Goal: Ask a question

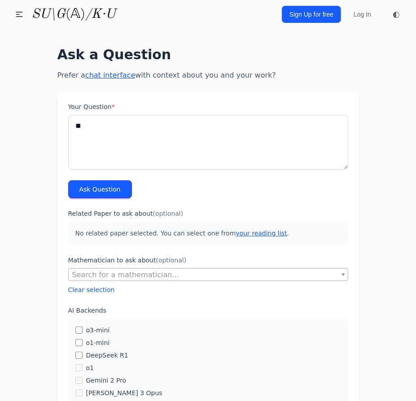
type textarea "*"
type textarea "**********"
click at [106, 196] on button "Ask Question" at bounding box center [100, 189] width 64 height 18
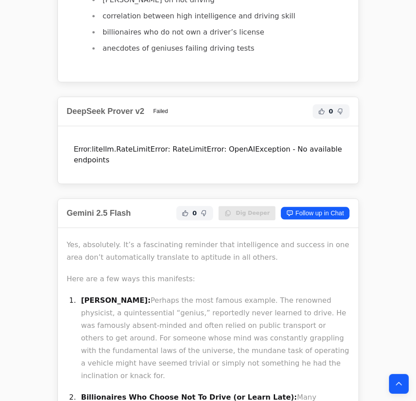
scroll to position [938, 0]
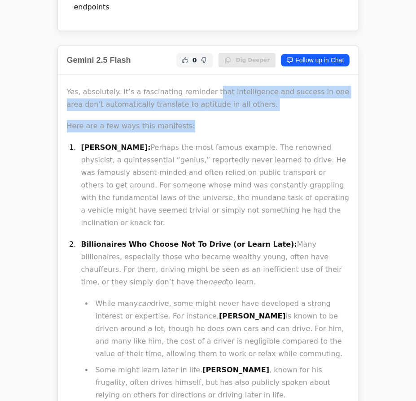
click at [254, 120] on p "Here are a few ways this manifests:" at bounding box center [208, 126] width 283 height 13
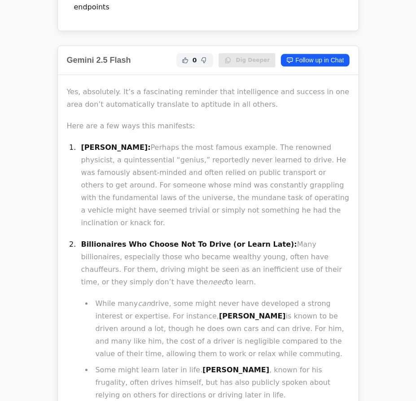
drag, startPoint x: 275, startPoint y: 179, endPoint x: 123, endPoint y: 107, distance: 168.2
click at [219, 152] on p "[PERSON_NAME]: Perhaps the most famous example. The renowned physicist, a quint…" at bounding box center [215, 185] width 268 height 88
click at [116, 120] on p "Here are a few ways this manifests:" at bounding box center [208, 126] width 283 height 13
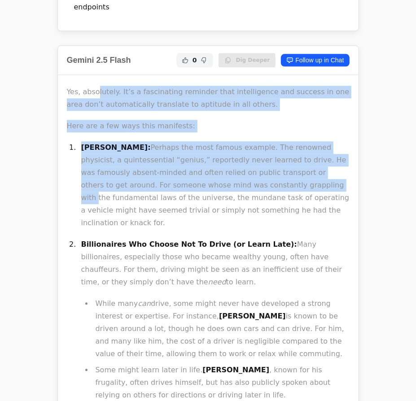
drag, startPoint x: 151, startPoint y: 106, endPoint x: 221, endPoint y: 175, distance: 97.4
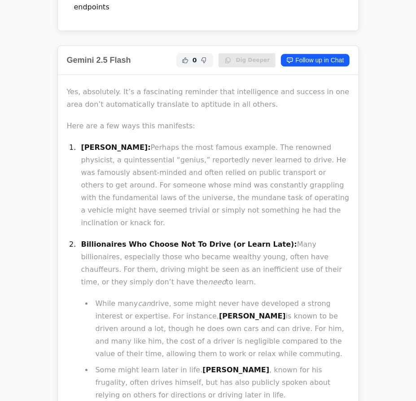
click at [225, 175] on p "[PERSON_NAME]: Perhaps the most famous example. The renowned physicist, a quint…" at bounding box center [215, 185] width 268 height 88
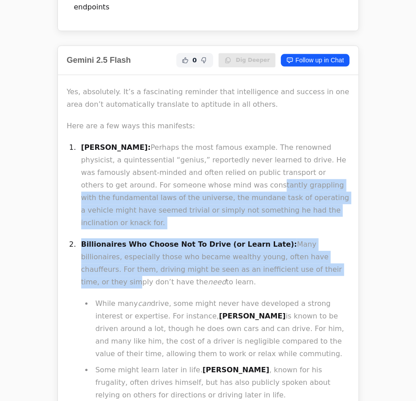
drag, startPoint x: 209, startPoint y: 225, endPoint x: 140, endPoint y: 144, distance: 106.6
click at [142, 155] on ol "[PERSON_NAME]: Perhaps the most famous example. The renowned physicist, a quint…" at bounding box center [208, 376] width 283 height 470
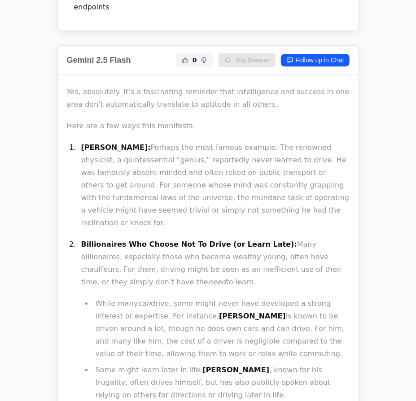
click at [133, 141] on p "[PERSON_NAME]: Perhaps the most famous example. The renowned physicist, a quint…" at bounding box center [215, 185] width 268 height 88
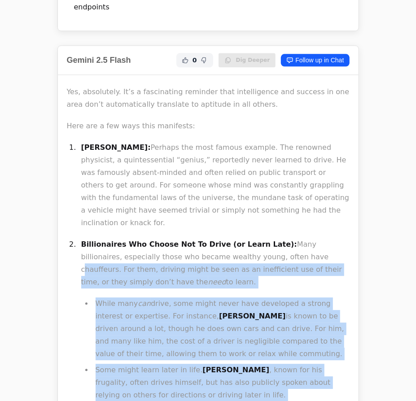
drag, startPoint x: 103, startPoint y: 96, endPoint x: 221, endPoint y: 212, distance: 165.0
click at [229, 238] on p "Billionaires Who Choose Not To Drive (or Learn Late): Many billionaires, especi…" at bounding box center [215, 263] width 268 height 50
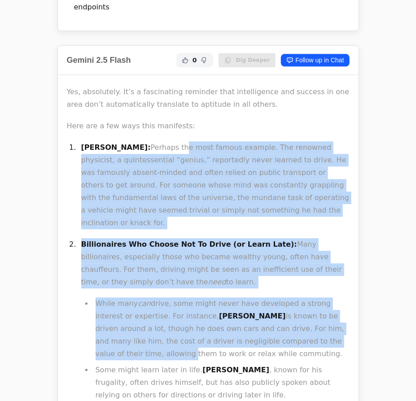
drag, startPoint x: 304, startPoint y: 293, endPoint x: 162, endPoint y: 119, distance: 224.5
click at [162, 141] on ol "[PERSON_NAME]: Perhaps the most famous example. The renowned physicist, a quint…" at bounding box center [208, 376] width 283 height 470
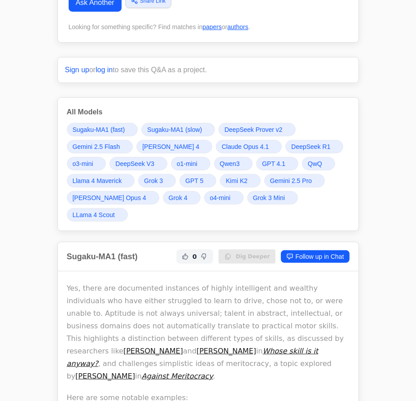
scroll to position [0, 0]
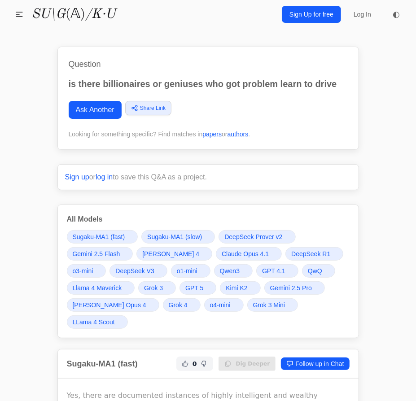
click at [198, 289] on span "GPT 5" at bounding box center [194, 288] width 18 height 9
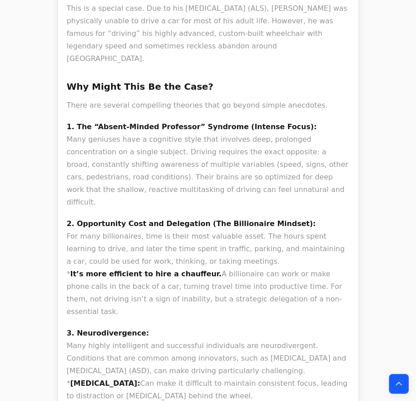
scroll to position [13462, 0]
